Goal: Task Accomplishment & Management: Manage account settings

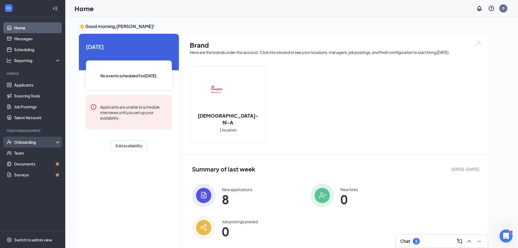
click at [24, 143] on div "Onboarding" at bounding box center [35, 141] width 42 height 5
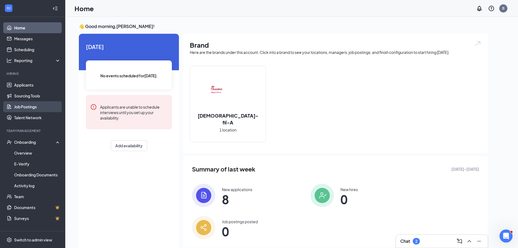
click at [24, 108] on link "Job Postings" at bounding box center [37, 106] width 47 height 11
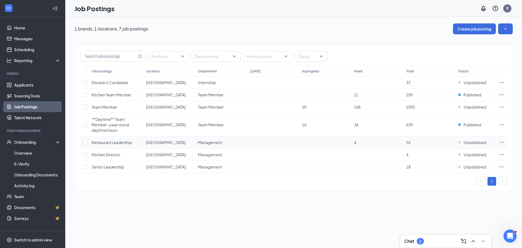
click at [113, 140] on span "Restaurant Leadership" at bounding box center [112, 142] width 40 height 5
click at [471, 140] on span "Unpublished" at bounding box center [475, 142] width 23 height 5
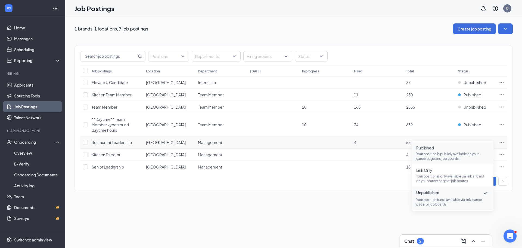
click at [447, 149] on span "Published" at bounding box center [452, 147] width 73 height 5
